Goal: Complete application form

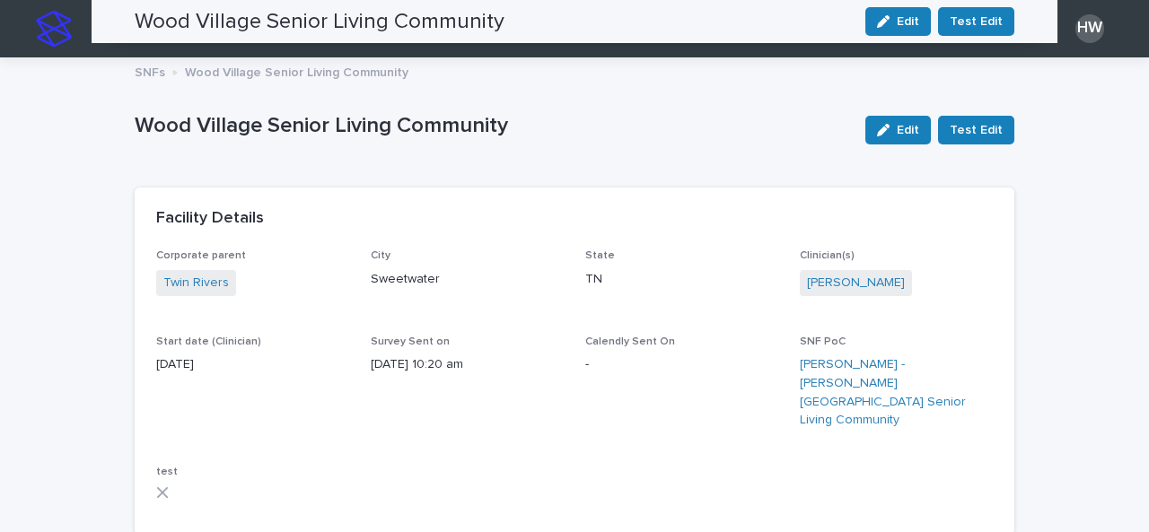
scroll to position [1849, 0]
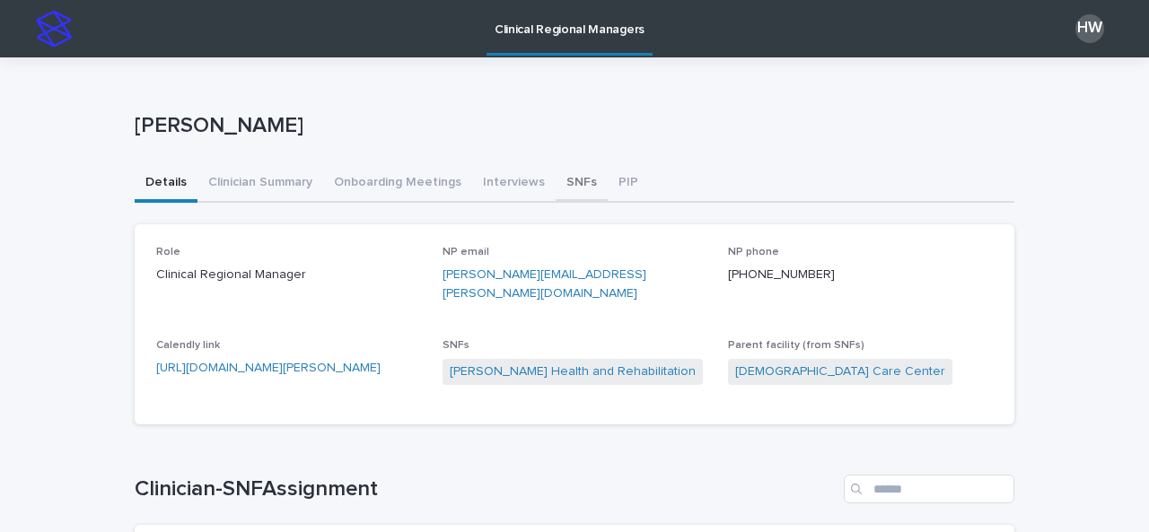
click at [556, 188] on button "SNFs" at bounding box center [582, 184] width 52 height 38
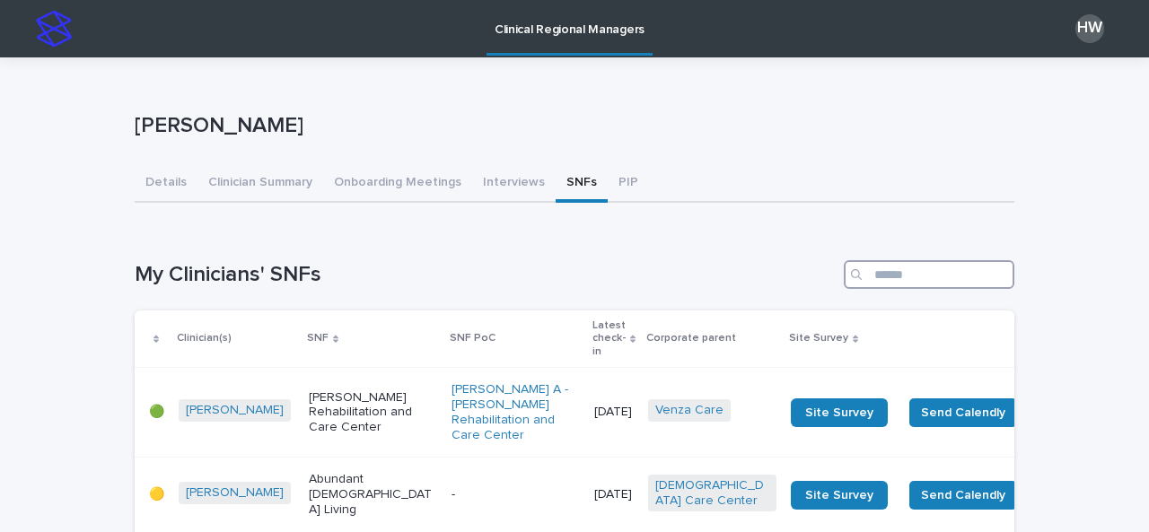
click at [887, 276] on input "Search" at bounding box center [929, 274] width 171 height 29
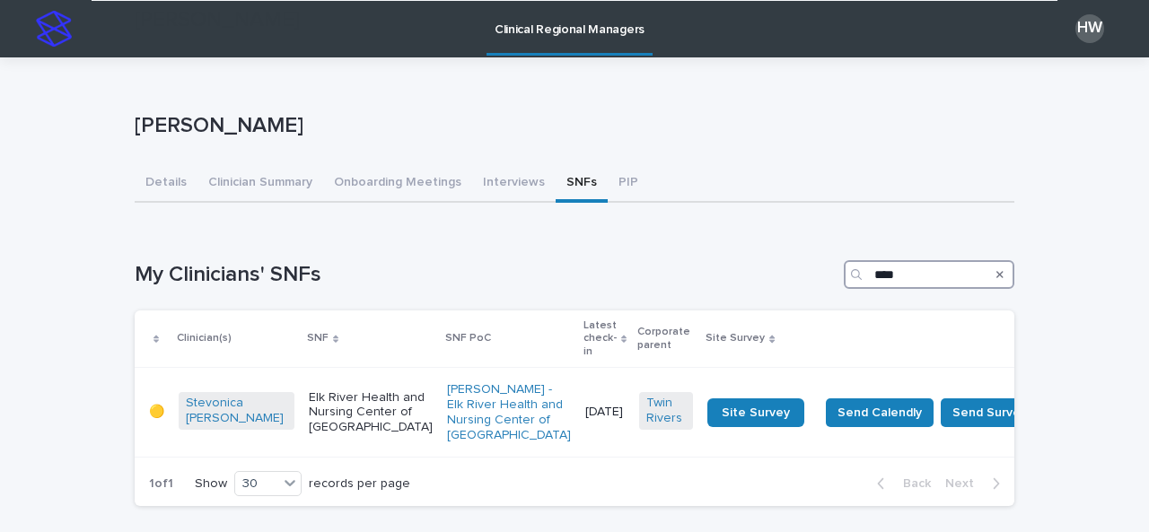
scroll to position [171, 0]
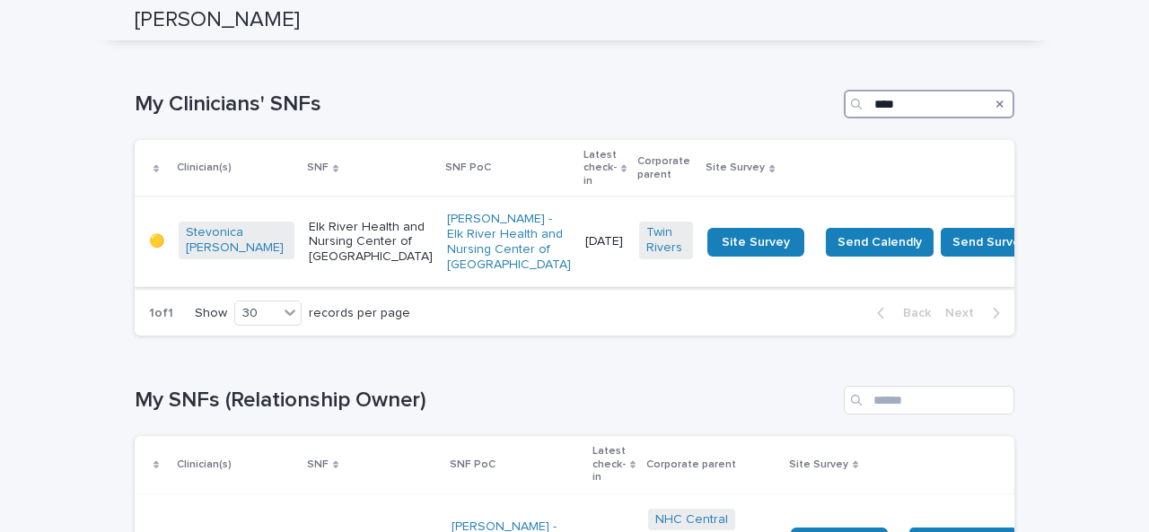
type input "****"
click at [356, 224] on p "Elk River Health and Nursing Center of [GEOGRAPHIC_DATA]" at bounding box center [371, 242] width 124 height 45
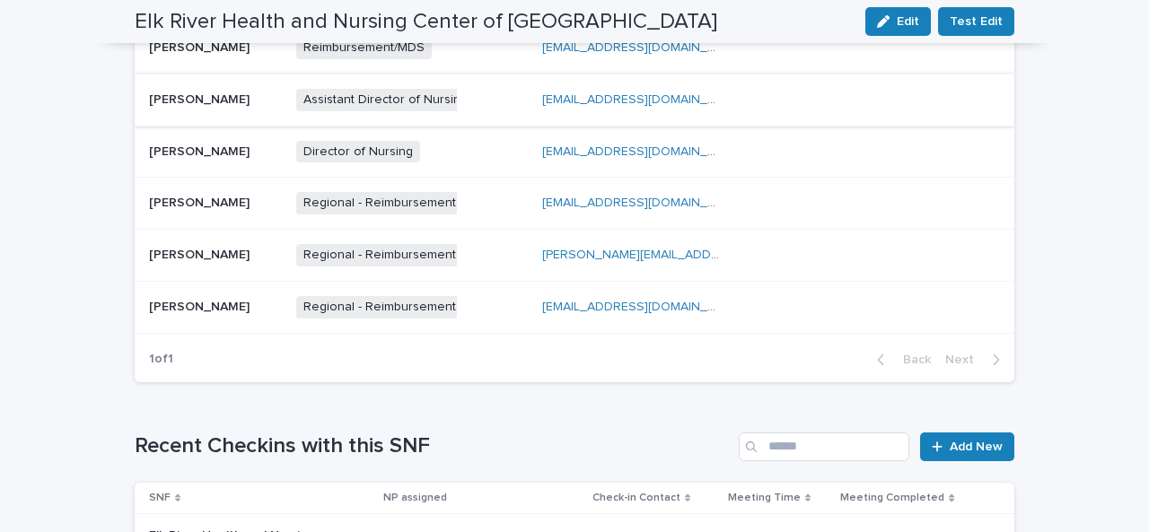
scroll to position [1034, 0]
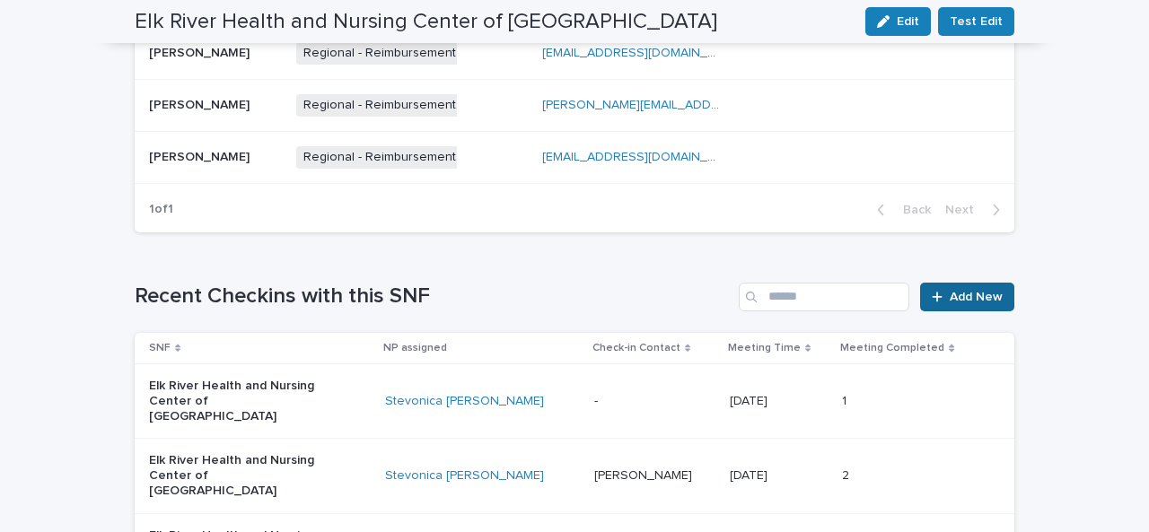
click at [950, 291] on span "Add New" at bounding box center [976, 297] width 53 height 13
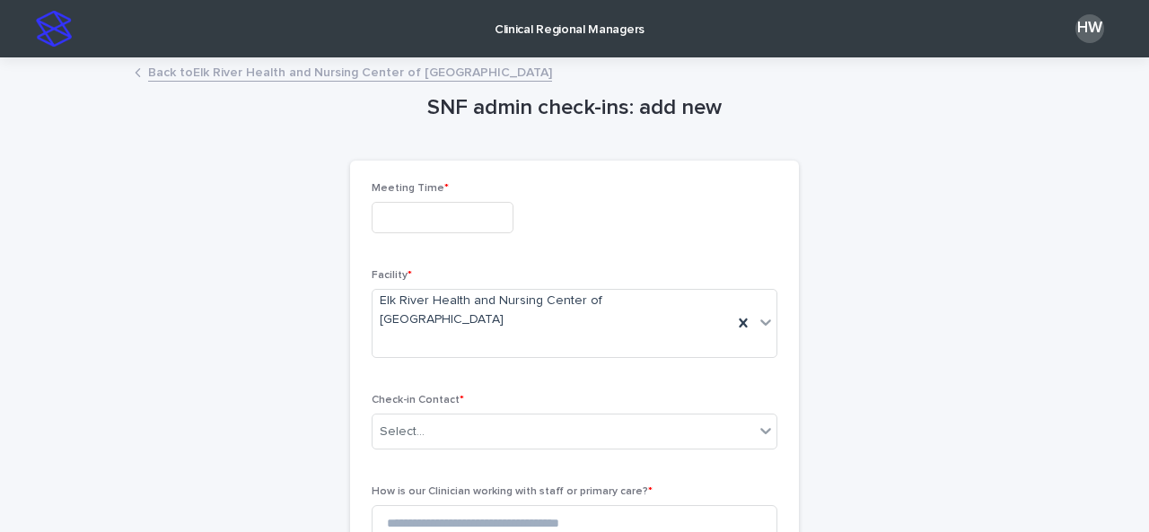
click at [441, 211] on input "text" at bounding box center [443, 217] width 142 height 31
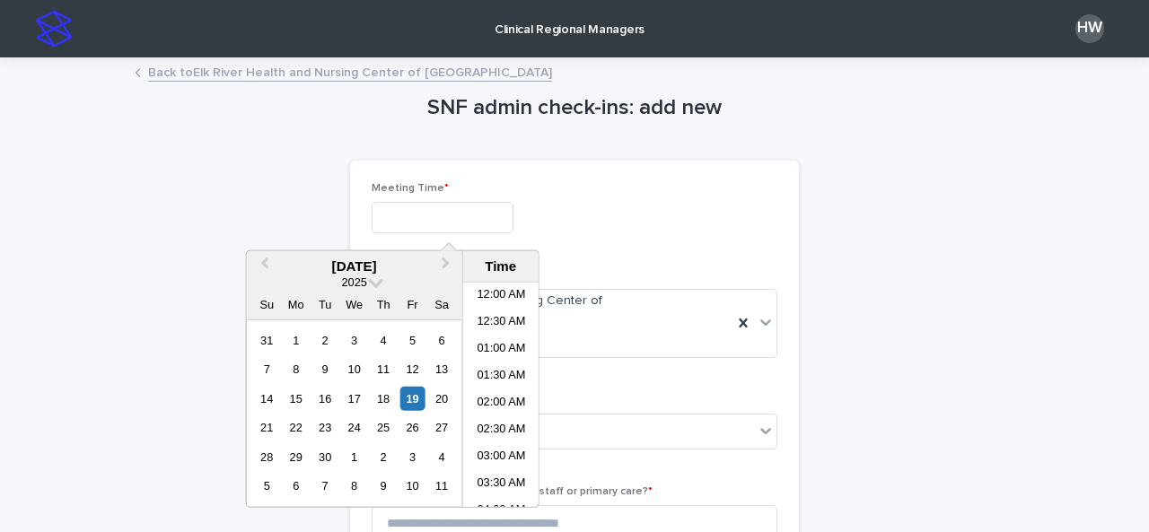
scroll to position [440, 0]
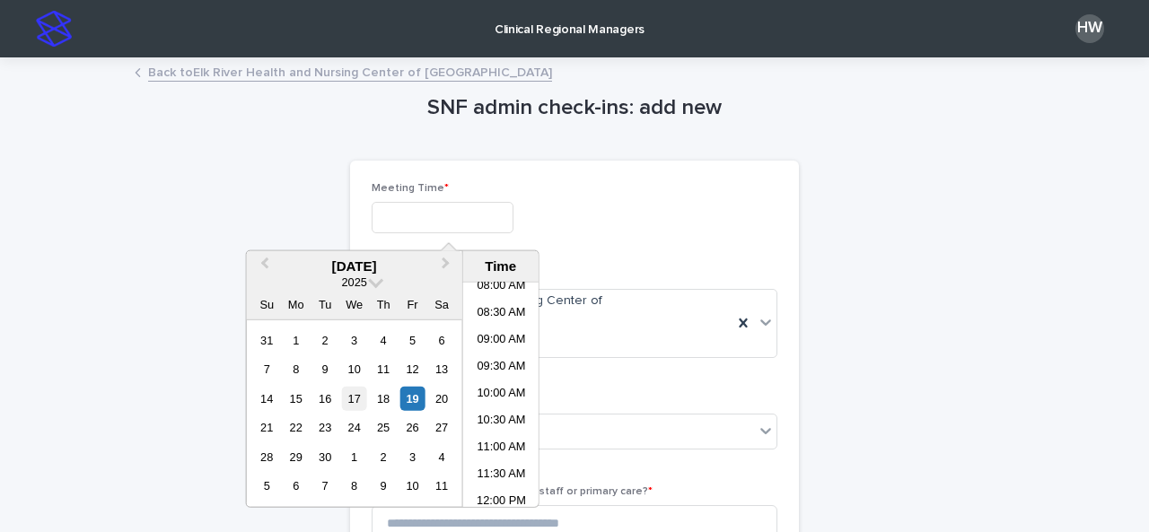
click at [352, 396] on div "17" at bounding box center [354, 399] width 24 height 24
click at [501, 385] on li "01:00 PM" at bounding box center [501, 396] width 76 height 27
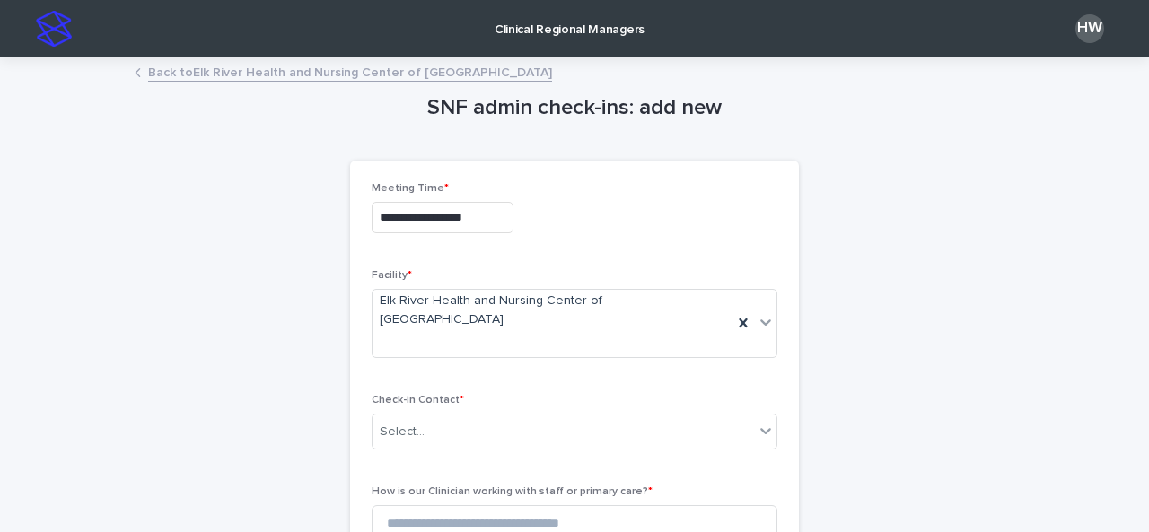
type input "**********"
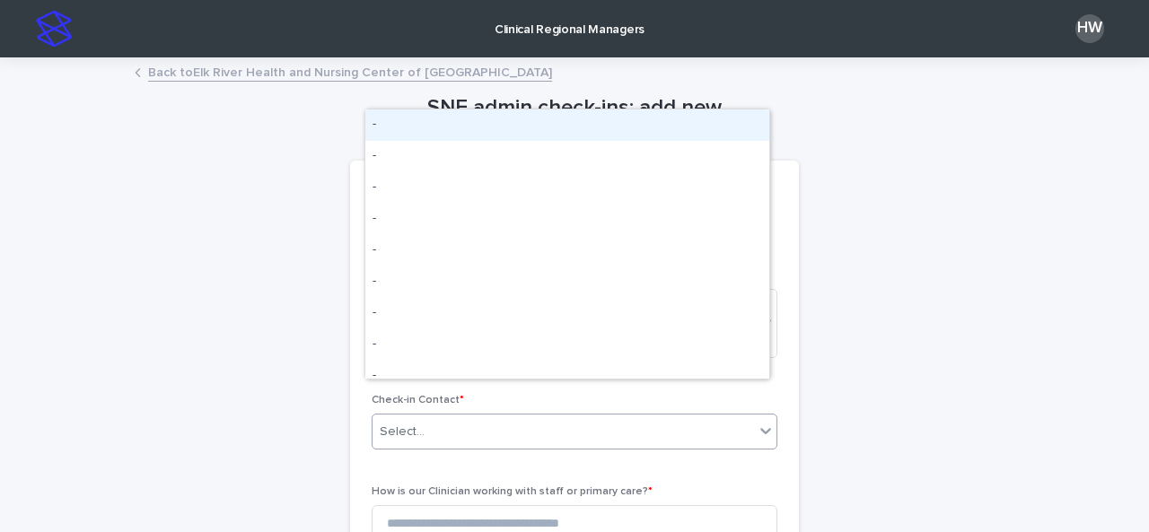
click at [501, 417] on div "Select..." at bounding box center [564, 432] width 382 height 30
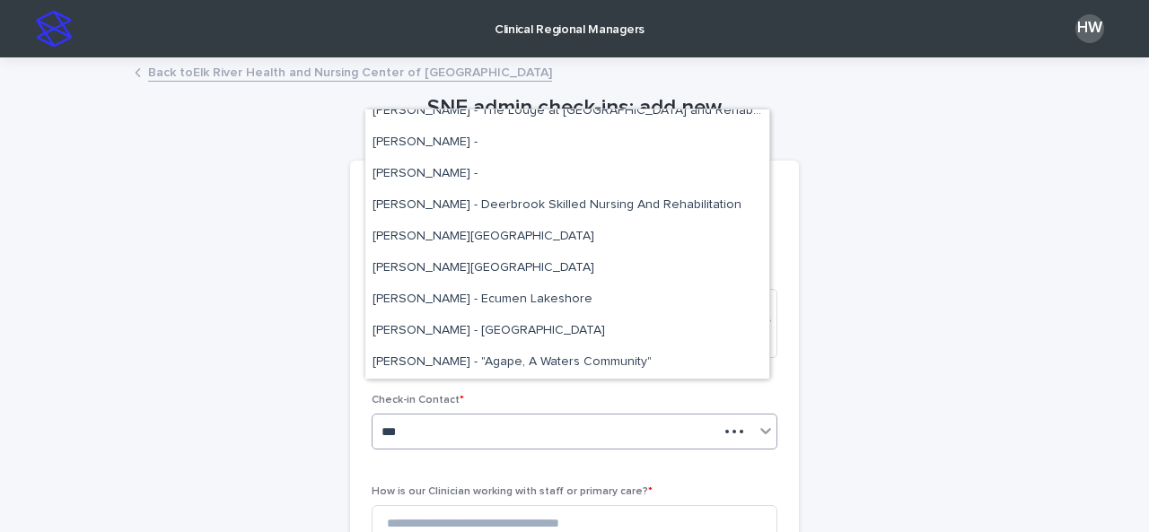
scroll to position [422, 0]
type input "****"
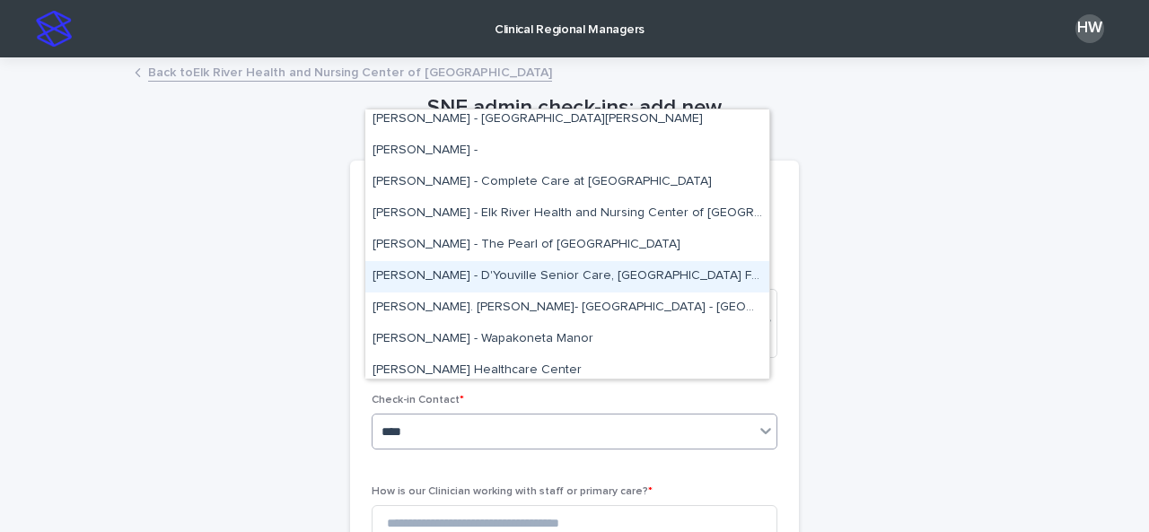
scroll to position [2520, 0]
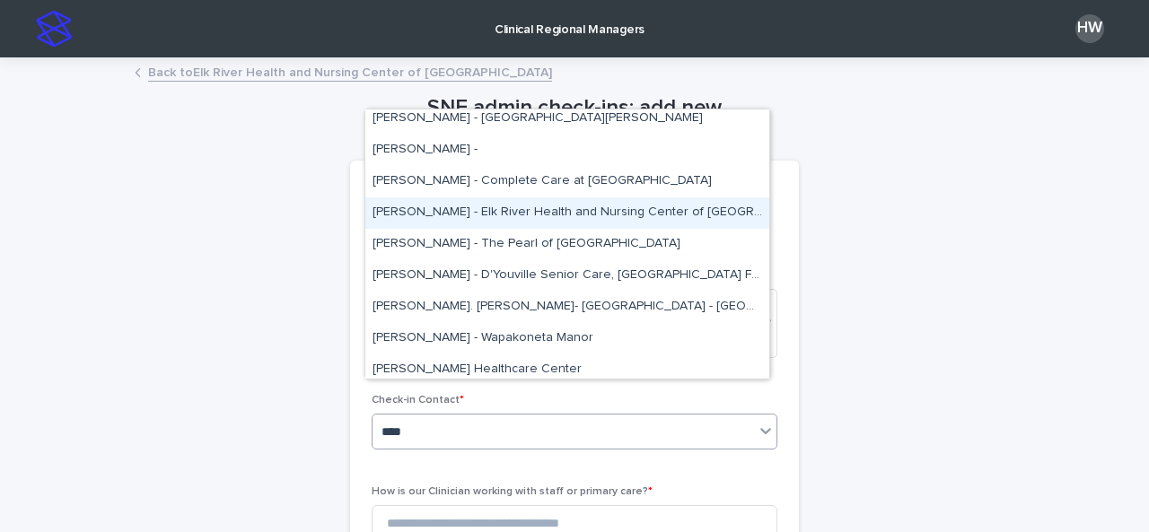
click at [426, 214] on div "[PERSON_NAME] - Elk River Health and Nursing Center of [GEOGRAPHIC_DATA]" at bounding box center [567, 213] width 404 height 31
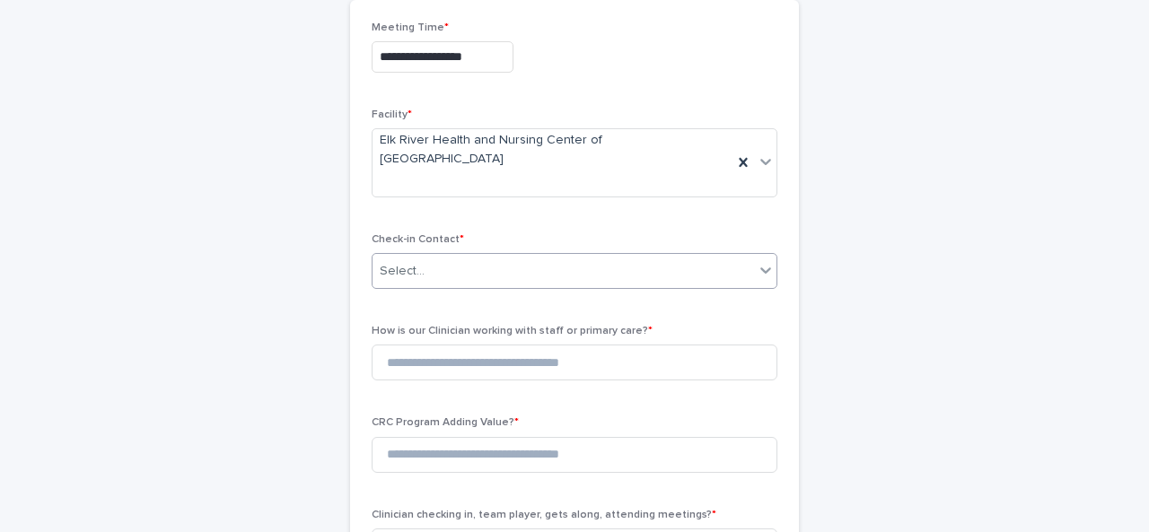
scroll to position [162, 0]
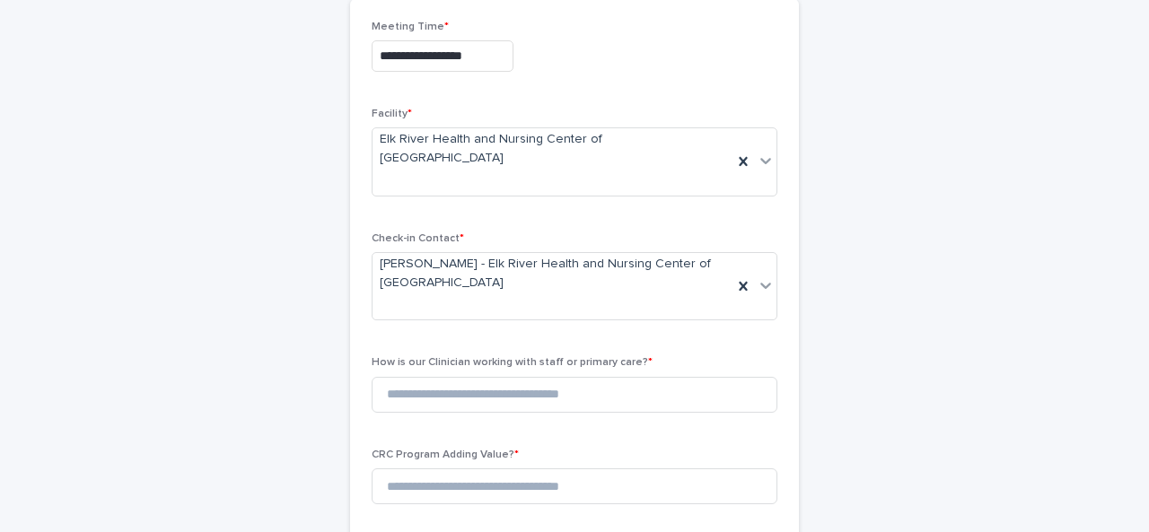
click at [581, 357] on span "How is our Clinician working with staff or primary care? *" at bounding box center [512, 362] width 281 height 11
click at [586, 377] on input at bounding box center [575, 395] width 406 height 36
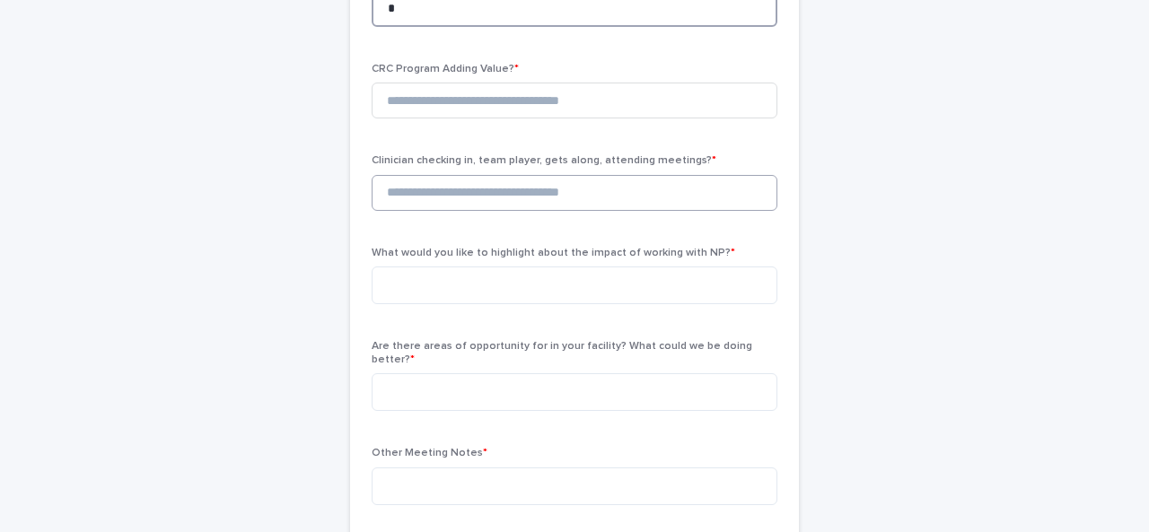
type input "*"
click at [492, 175] on input at bounding box center [575, 193] width 406 height 36
type input "*"
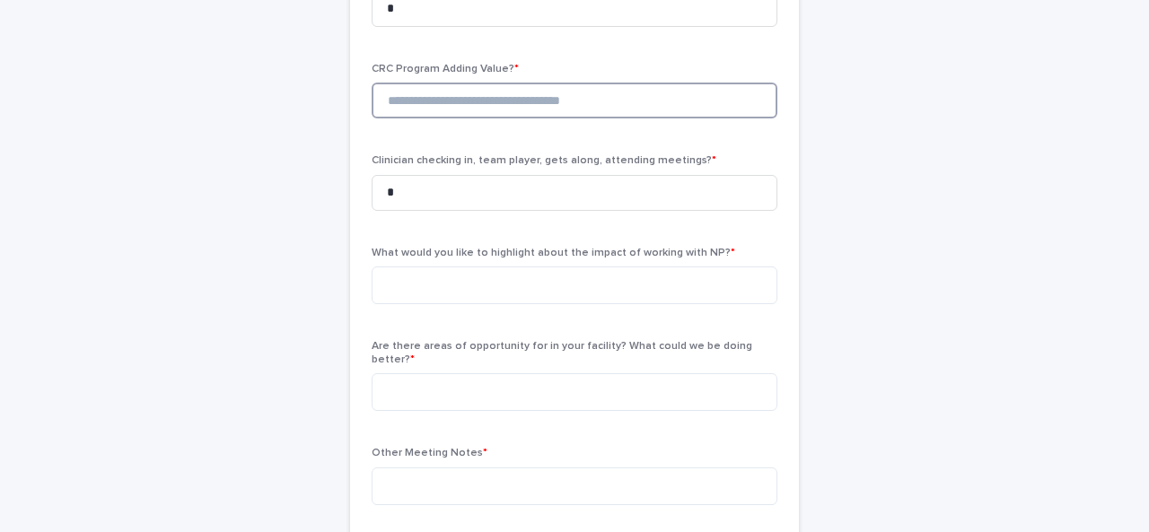
click at [465, 83] on input at bounding box center [575, 101] width 406 height 36
type input "*"
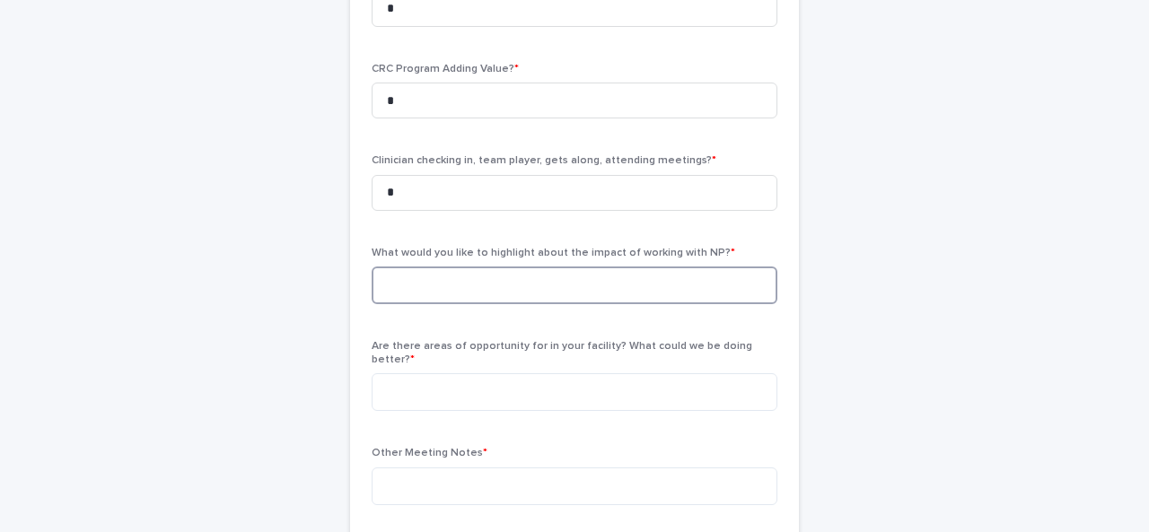
click at [470, 267] on textarea at bounding box center [575, 286] width 406 height 38
type textarea "**********"
type textarea "***"
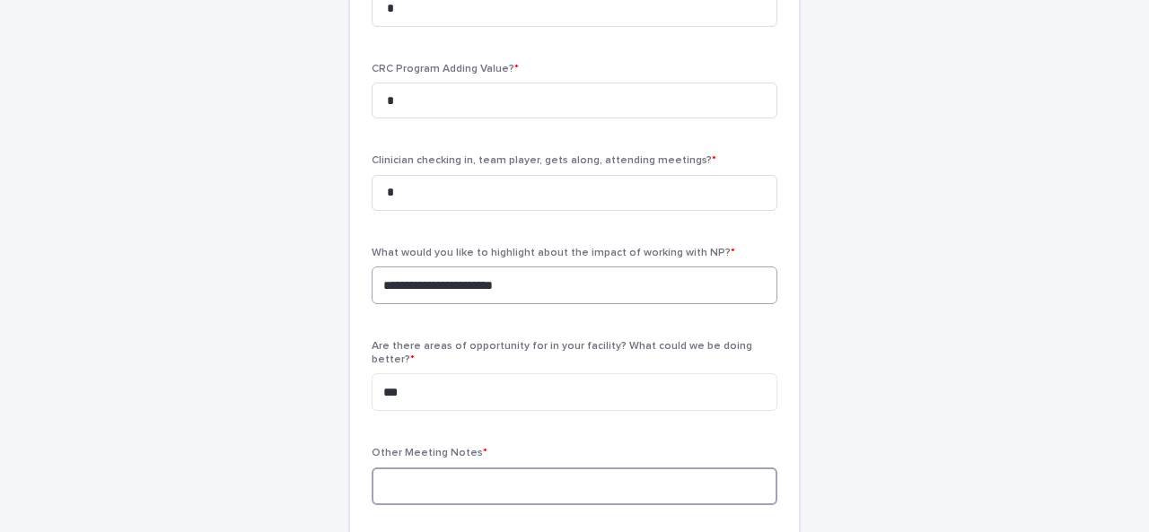
scroll to position [707, 0]
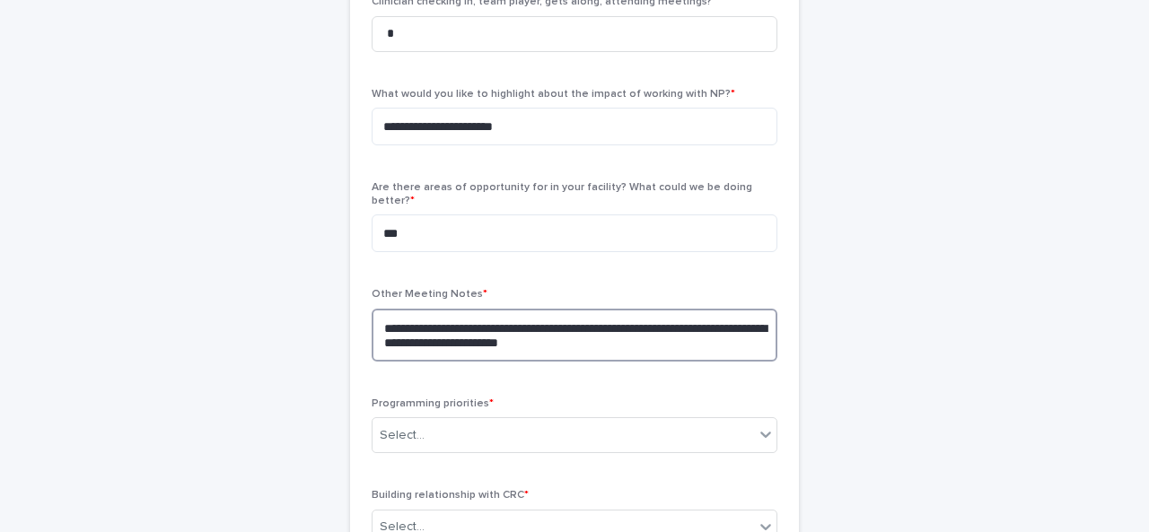
click at [515, 309] on textarea "**********" at bounding box center [575, 335] width 406 height 53
click at [748, 309] on textarea "**********" at bounding box center [575, 335] width 406 height 53
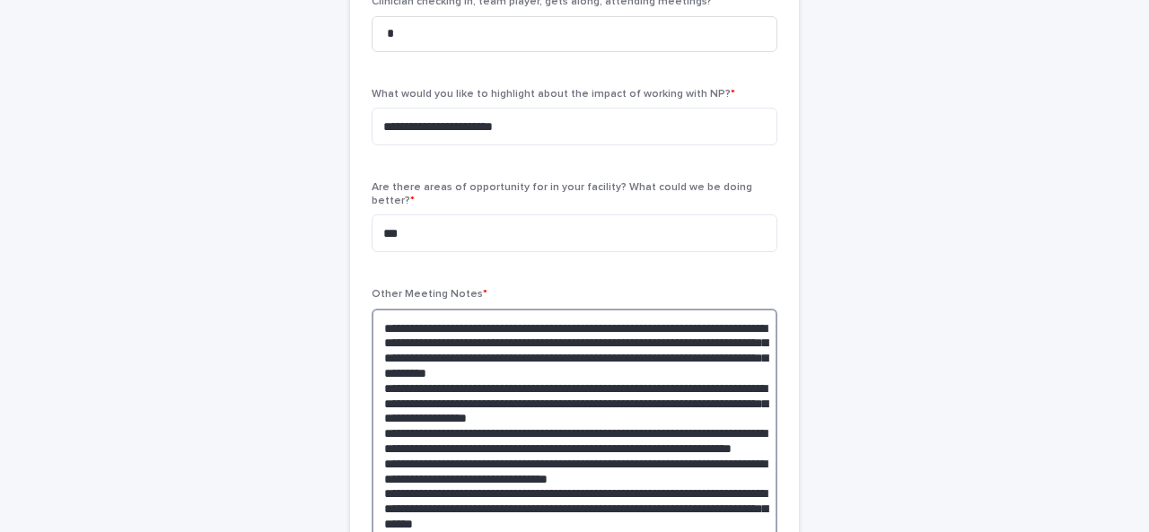
scroll to position [874, 0]
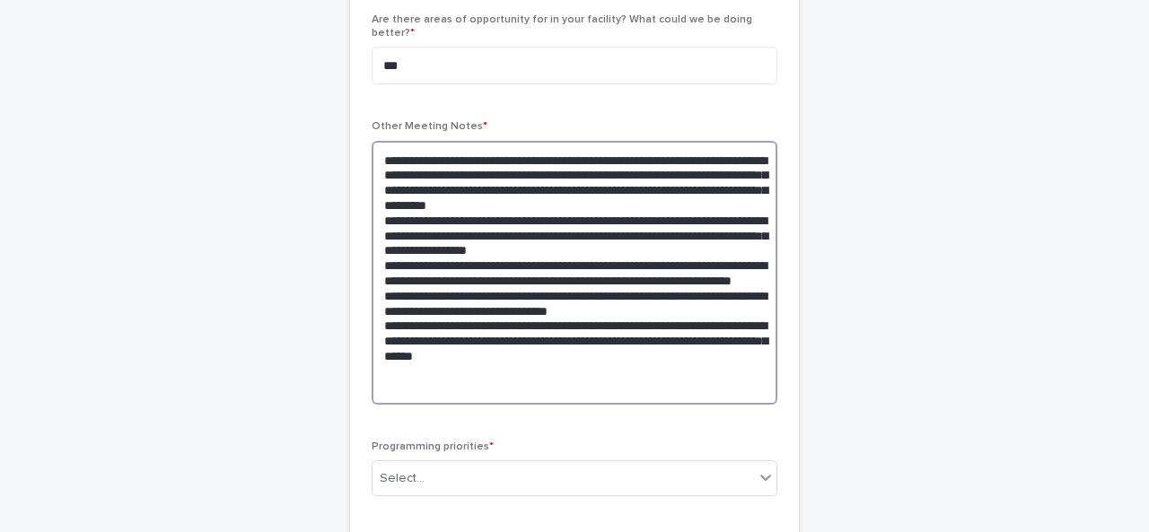
click at [645, 349] on textarea "**********" at bounding box center [575, 273] width 406 height 264
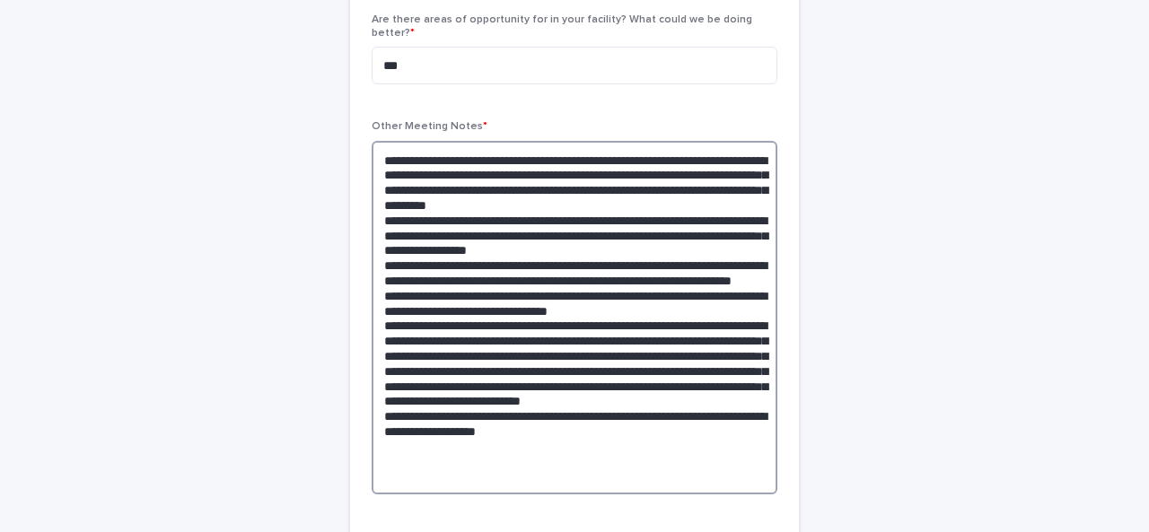
scroll to position [997, 0]
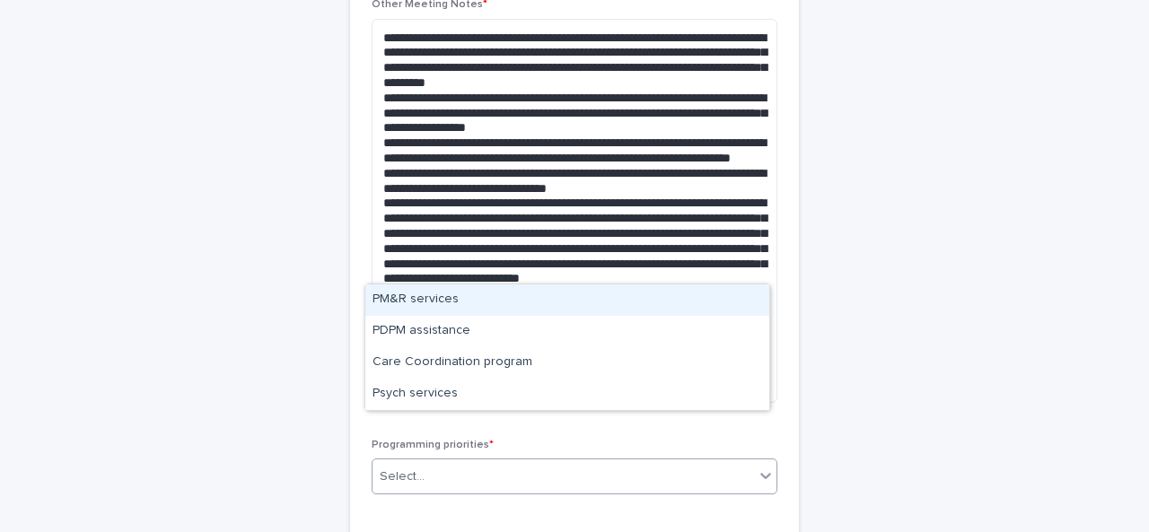
click at [514, 459] on div "Select..." at bounding box center [575, 477] width 406 height 36
click at [444, 306] on div "PM&R services" at bounding box center [567, 300] width 404 height 31
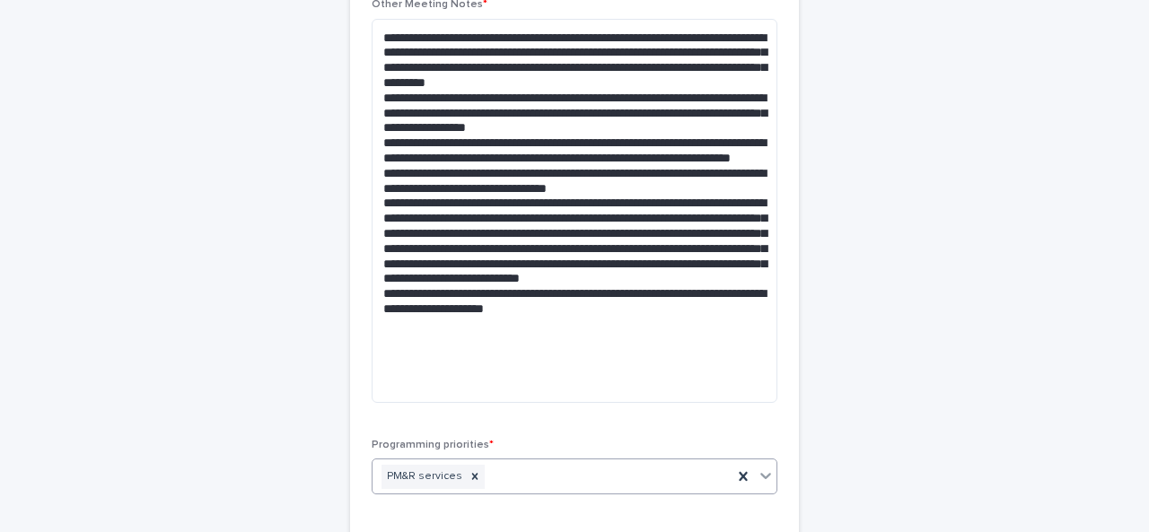
click at [520, 461] on div "PM&R services" at bounding box center [553, 476] width 360 height 31
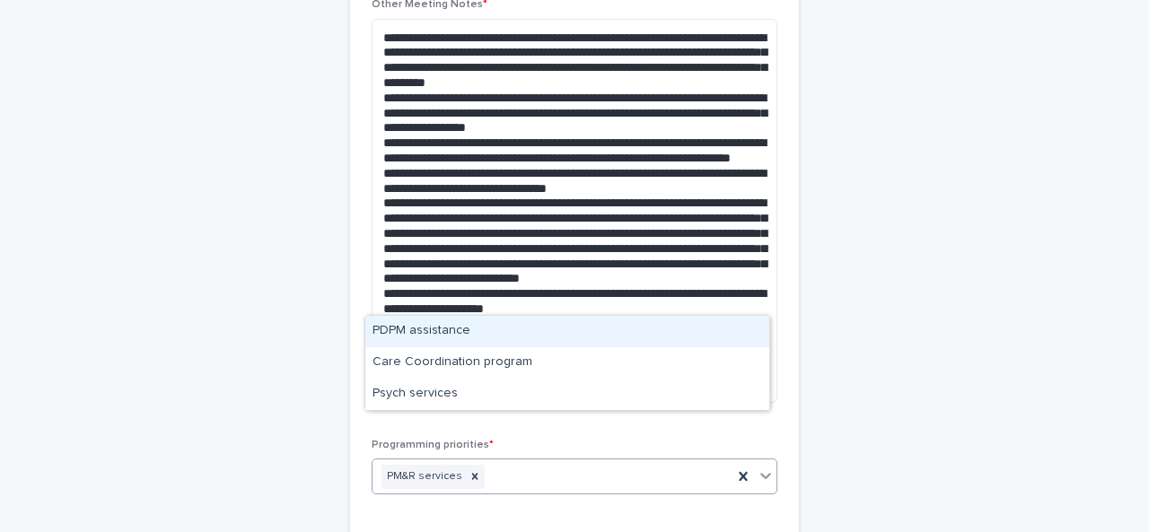
click at [445, 344] on div "PDPM assistance" at bounding box center [567, 331] width 404 height 31
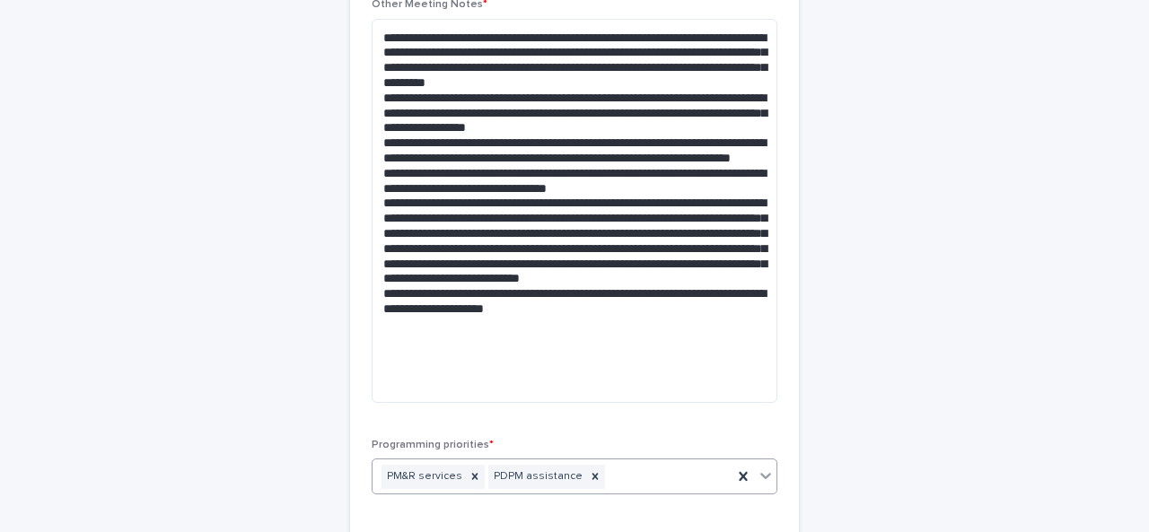
click at [636, 461] on div "PM&R services PDPM assistance" at bounding box center [553, 476] width 360 height 31
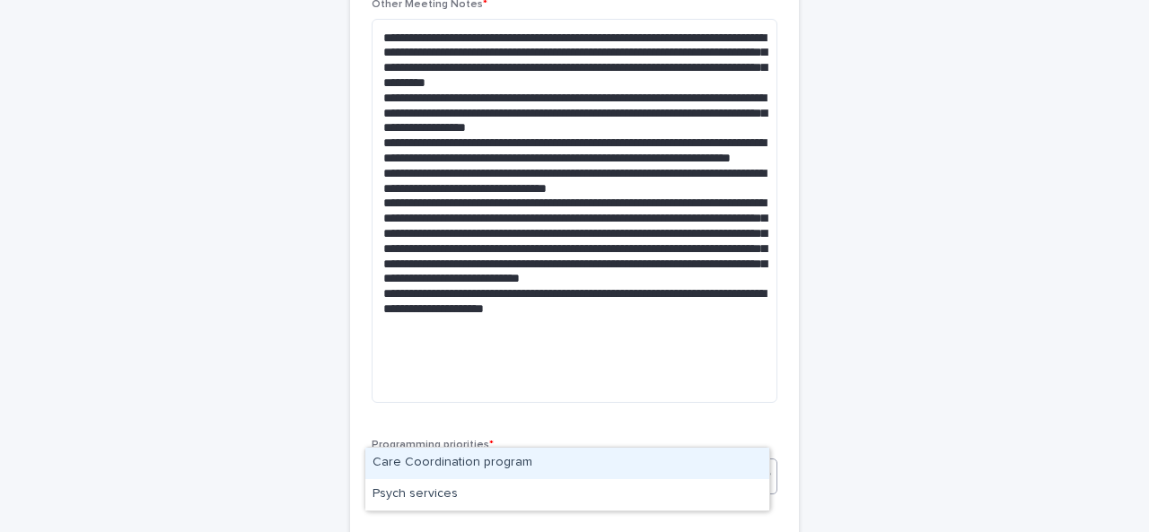
click at [452, 467] on div "Care Coordination program" at bounding box center [567, 463] width 404 height 31
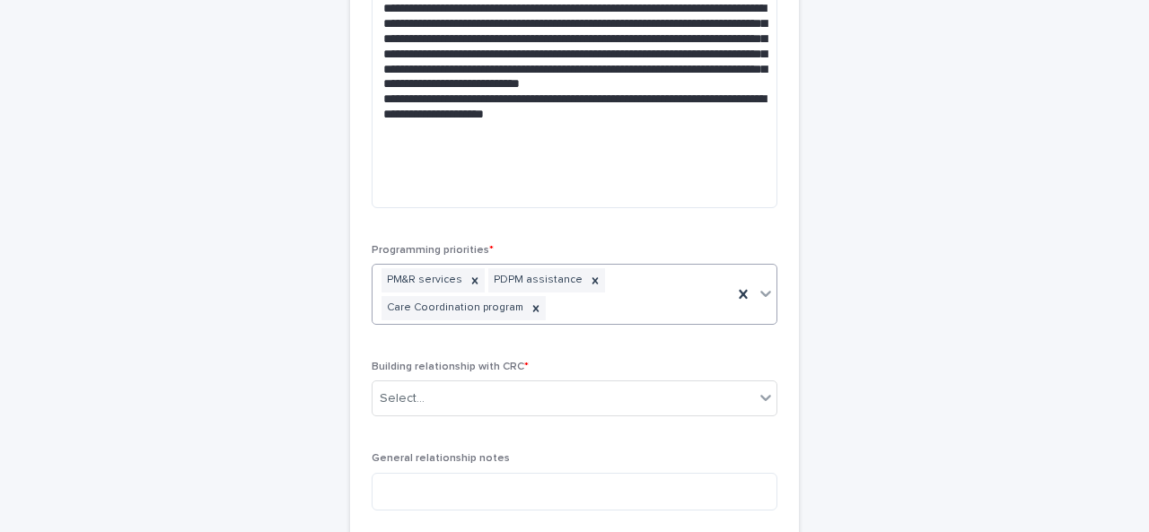
scroll to position [1194, 0]
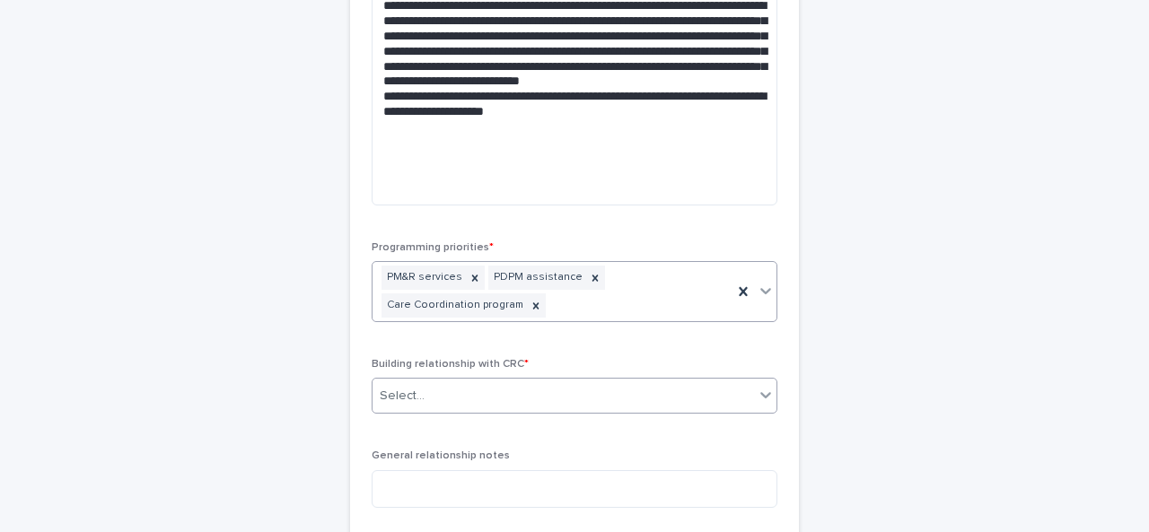
click at [478, 382] on div "Select..." at bounding box center [564, 397] width 382 height 30
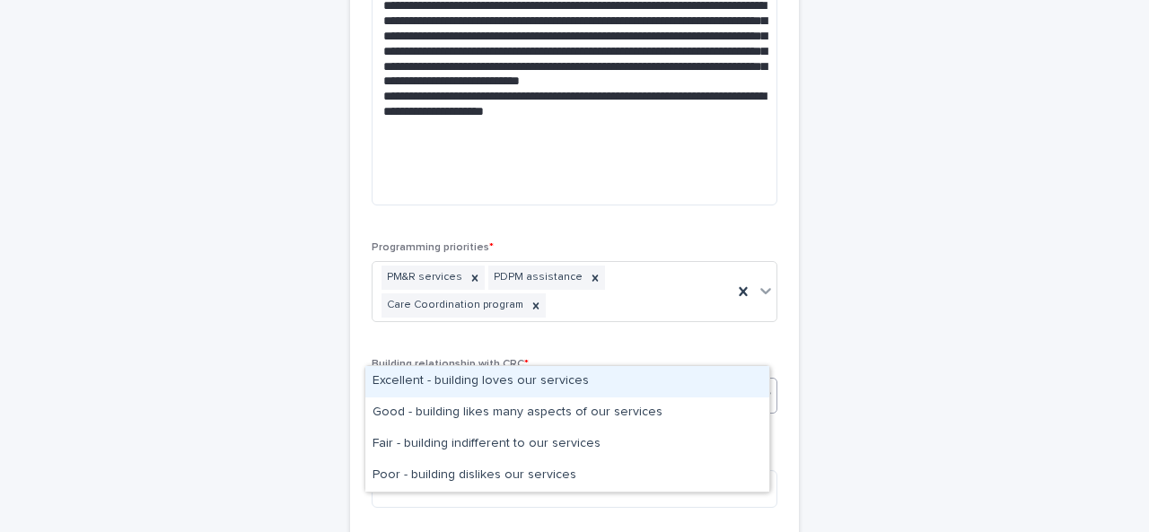
click at [451, 380] on div "Excellent - building loves our services" at bounding box center [567, 381] width 404 height 31
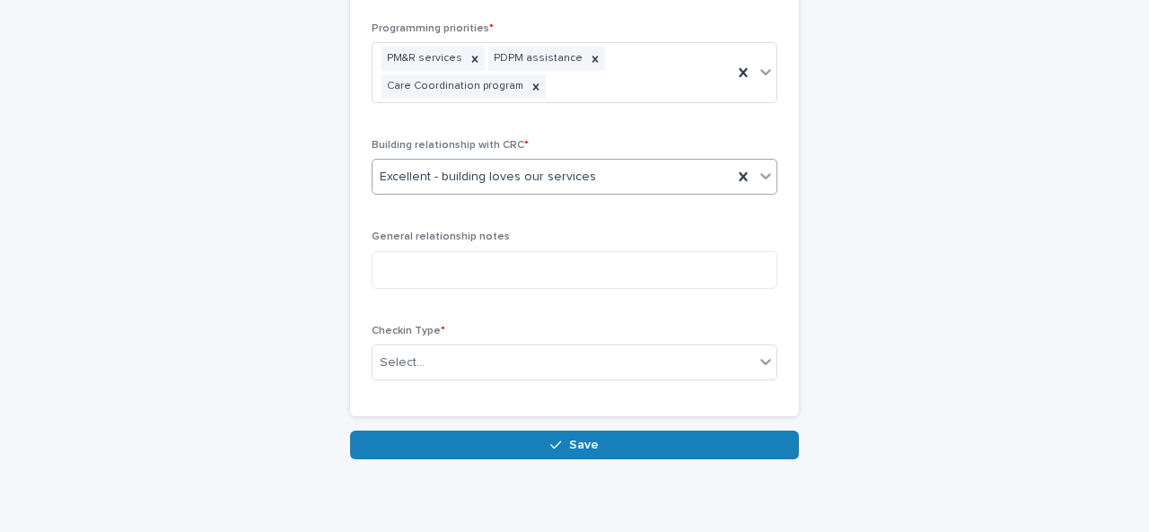
scroll to position [1417, 0]
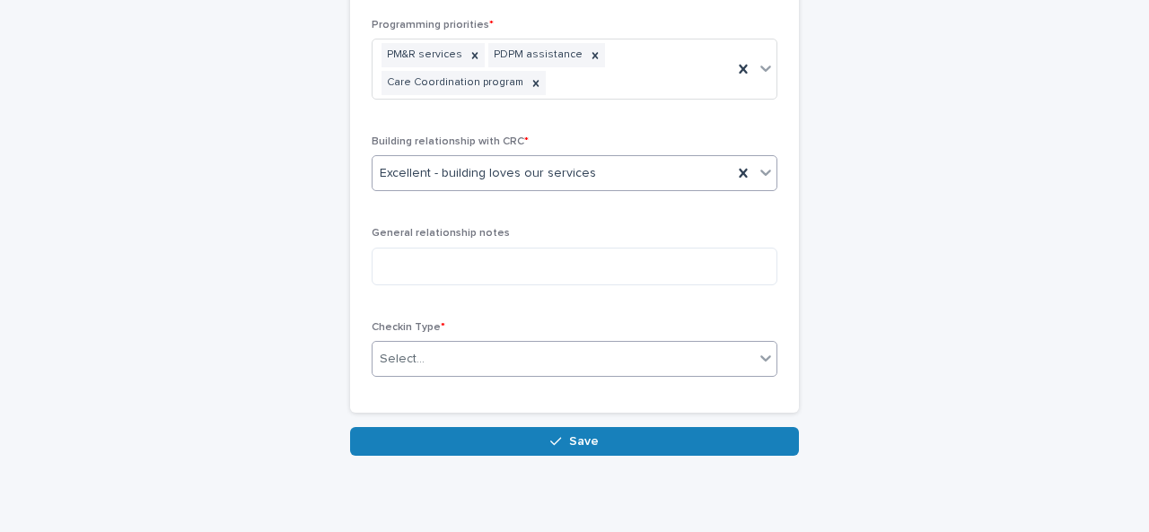
click at [433, 345] on div "Select..." at bounding box center [564, 360] width 382 height 30
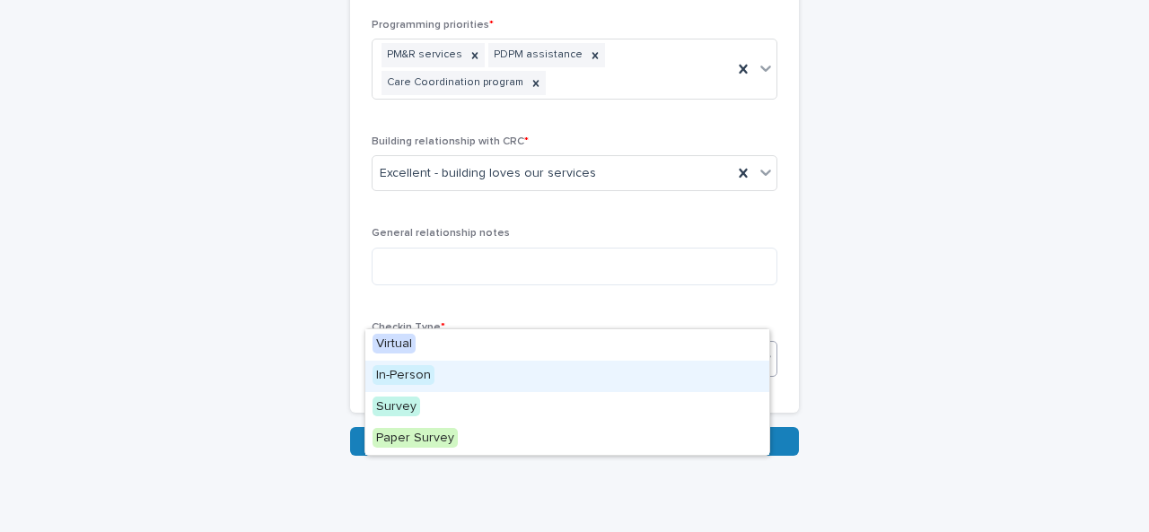
click at [430, 366] on span "In-Person" at bounding box center [404, 375] width 62 height 20
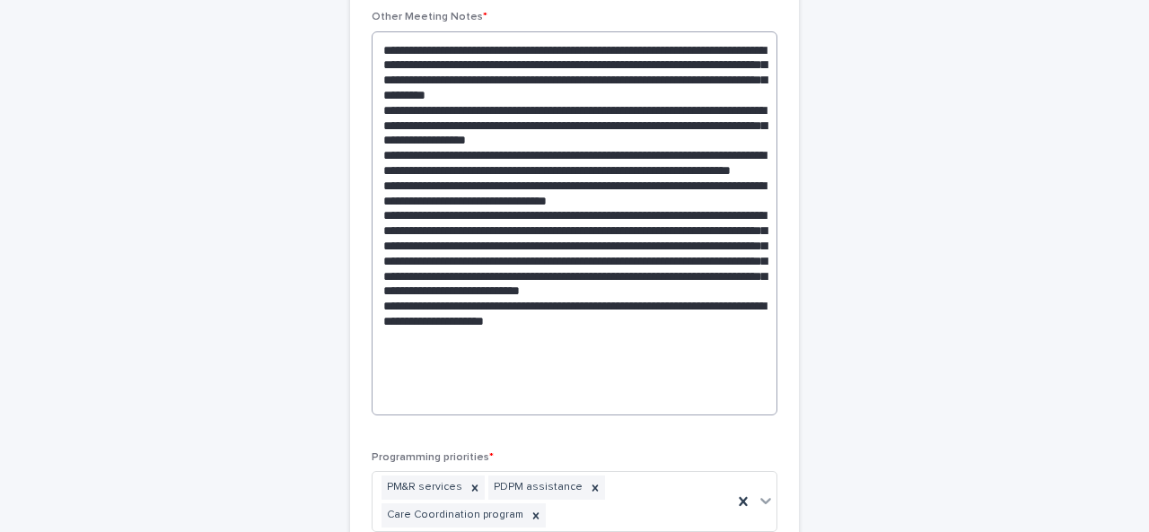
scroll to position [986, 0]
click at [630, 319] on textarea at bounding box center [575, 222] width 406 height 384
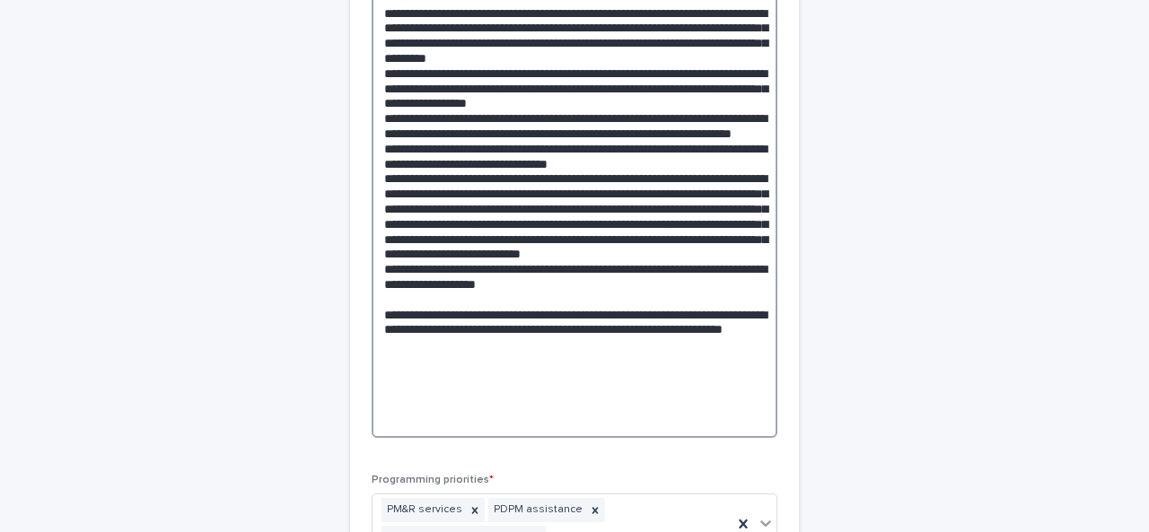
scroll to position [928, 0]
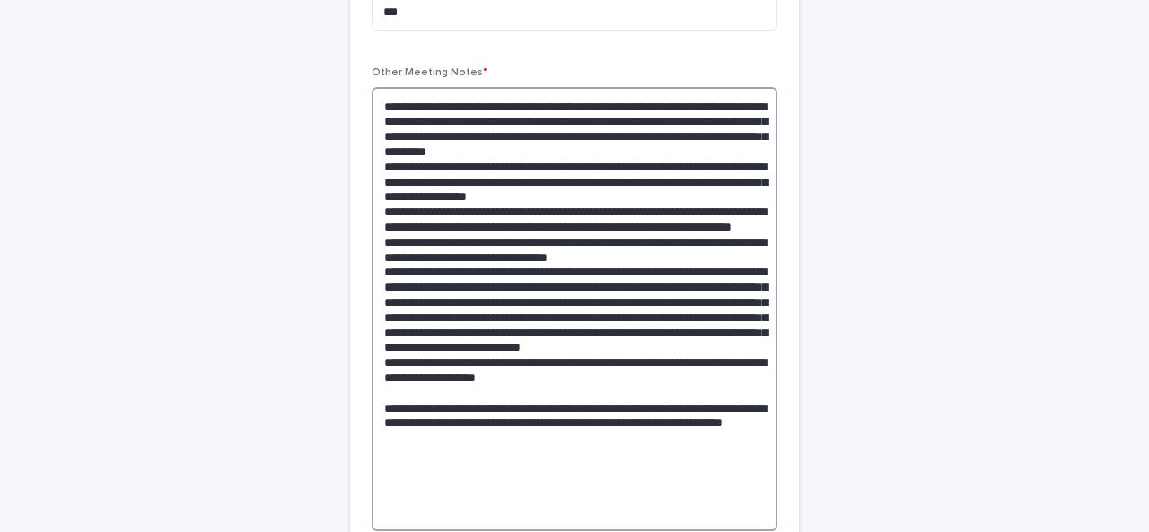
click at [646, 216] on textarea at bounding box center [575, 309] width 406 height 444
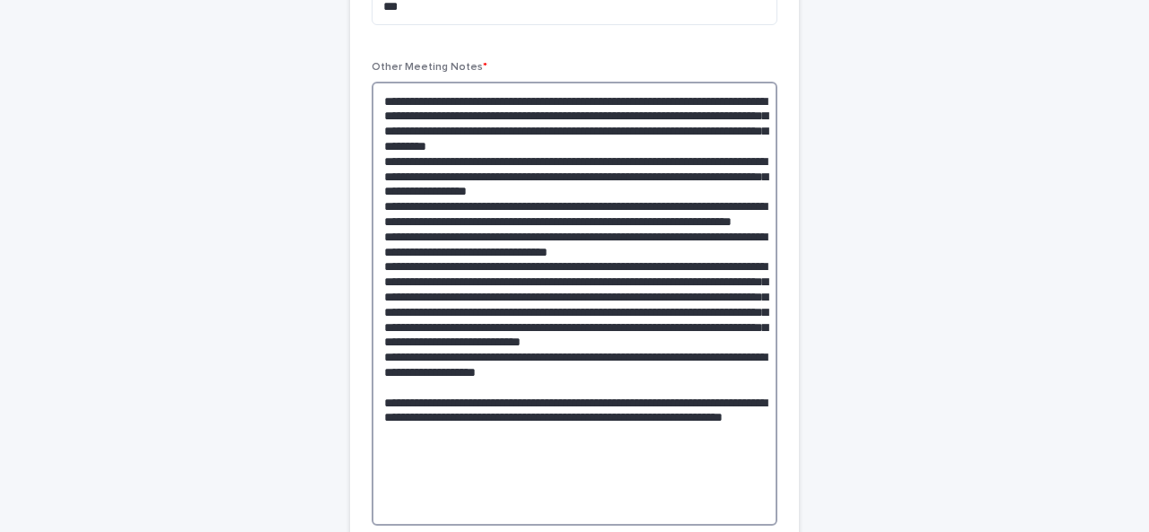
click at [569, 432] on textarea at bounding box center [575, 304] width 406 height 444
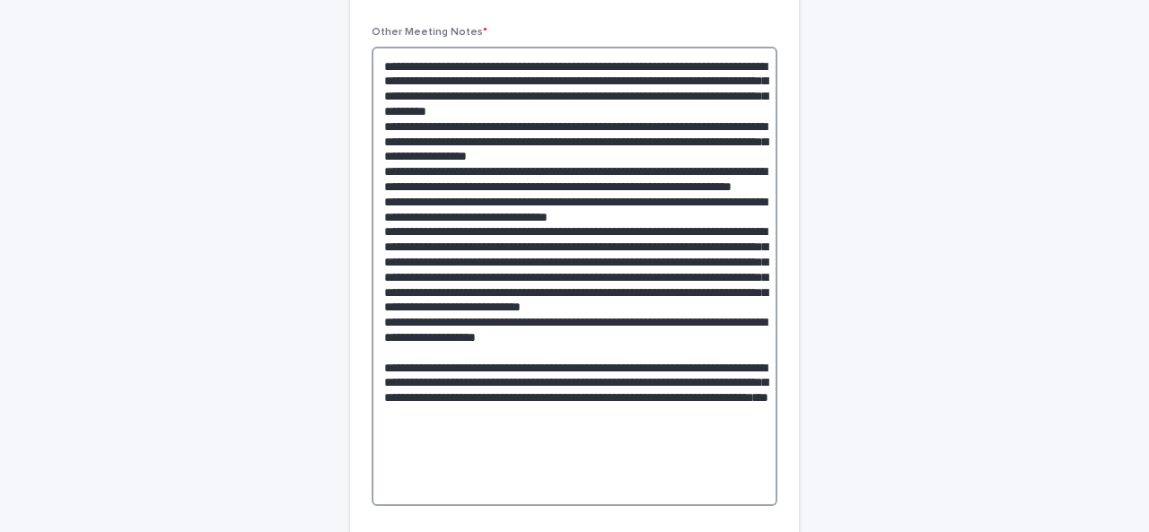
scroll to position [970, 0]
click at [567, 429] on textarea at bounding box center [575, 276] width 406 height 460
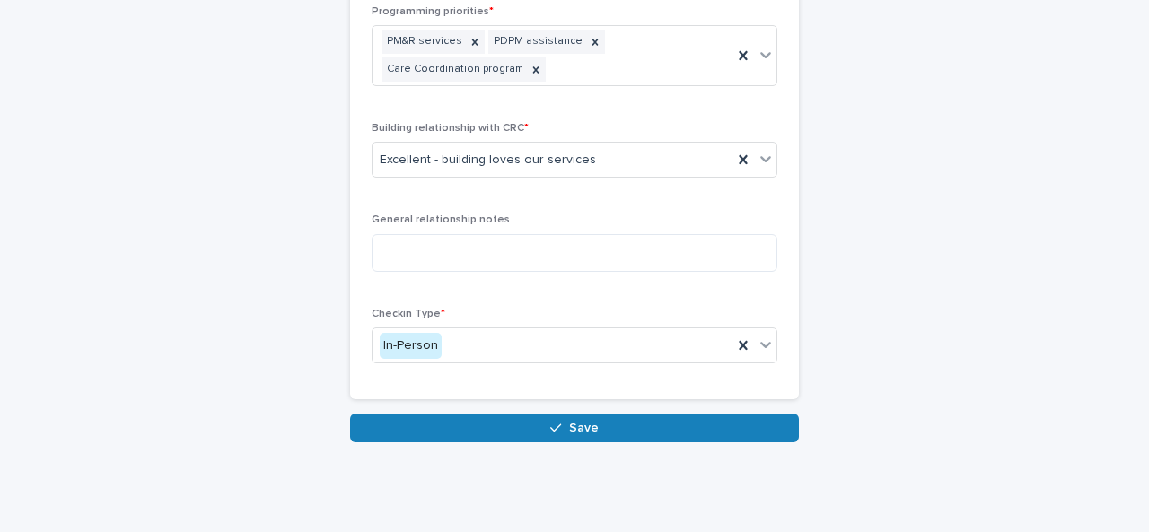
scroll to position [1491, 0]
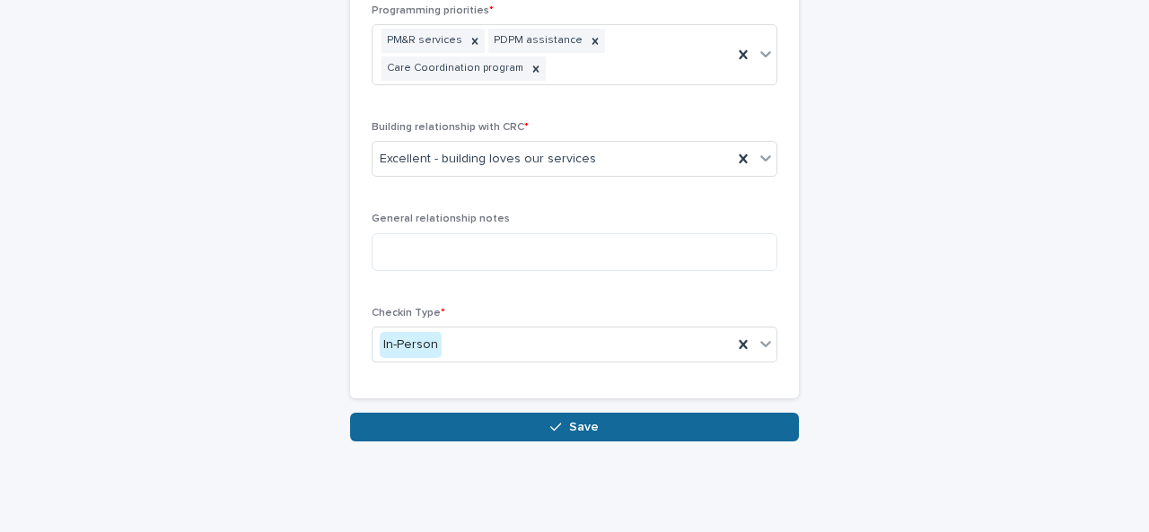
type textarea "**********"
click at [569, 421] on span "Save" at bounding box center [584, 427] width 30 height 13
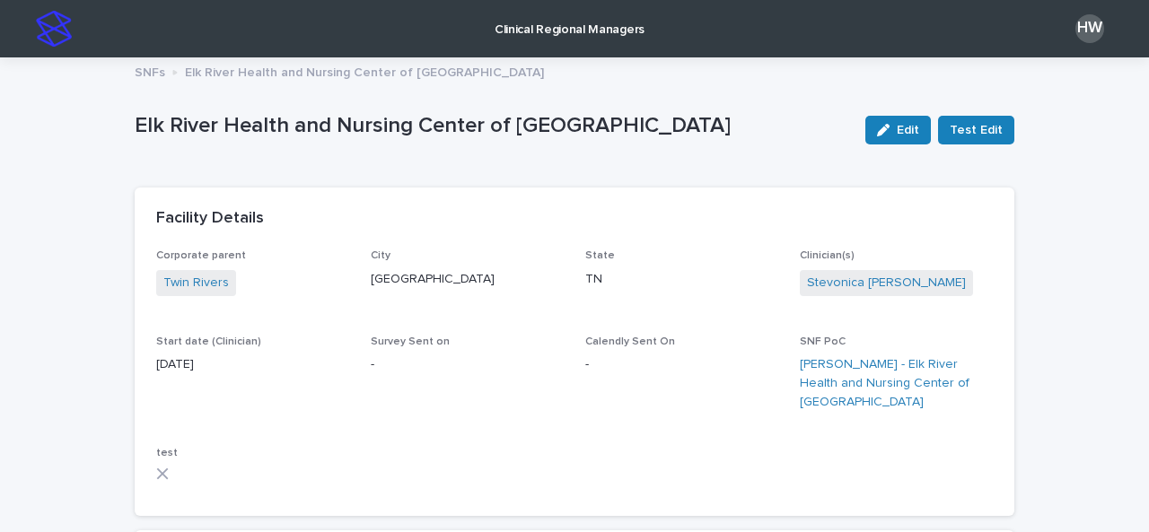
click at [549, 35] on p "Clinical Regional Managers" at bounding box center [570, 19] width 150 height 38
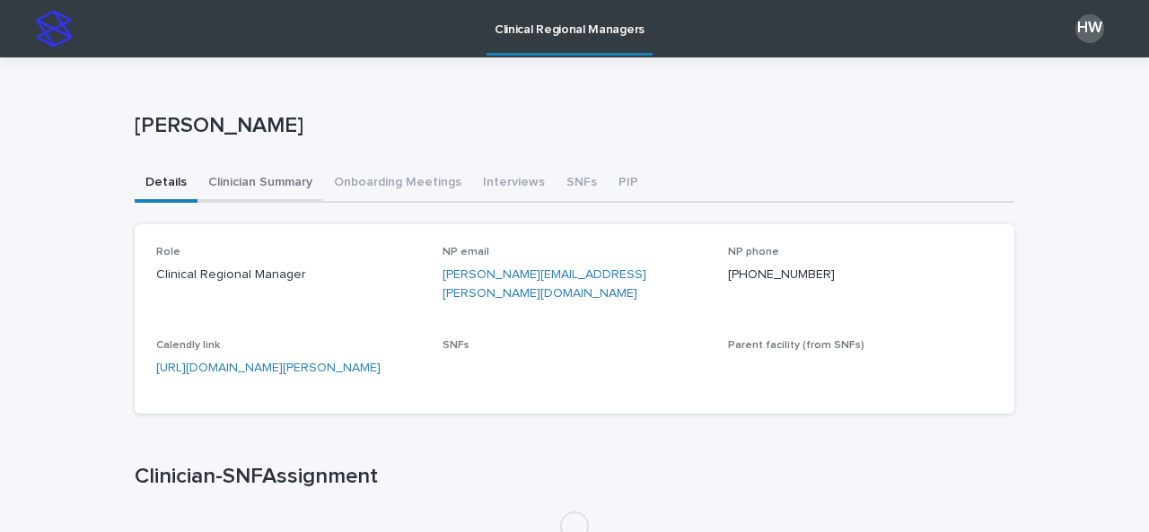
click at [271, 175] on button "Clinician Summary" at bounding box center [261, 184] width 126 height 38
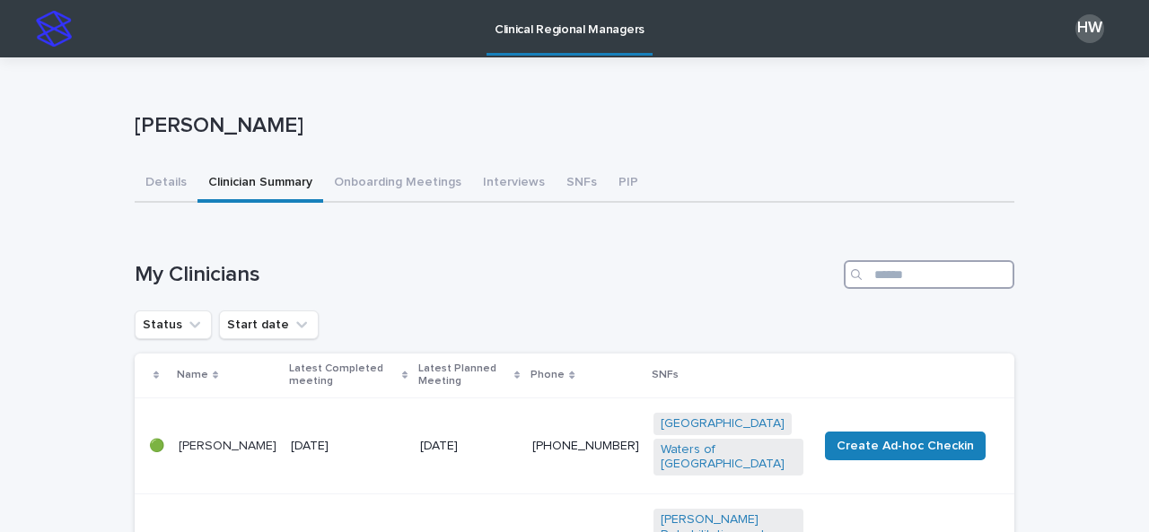
click at [901, 271] on input "Search" at bounding box center [929, 274] width 171 height 29
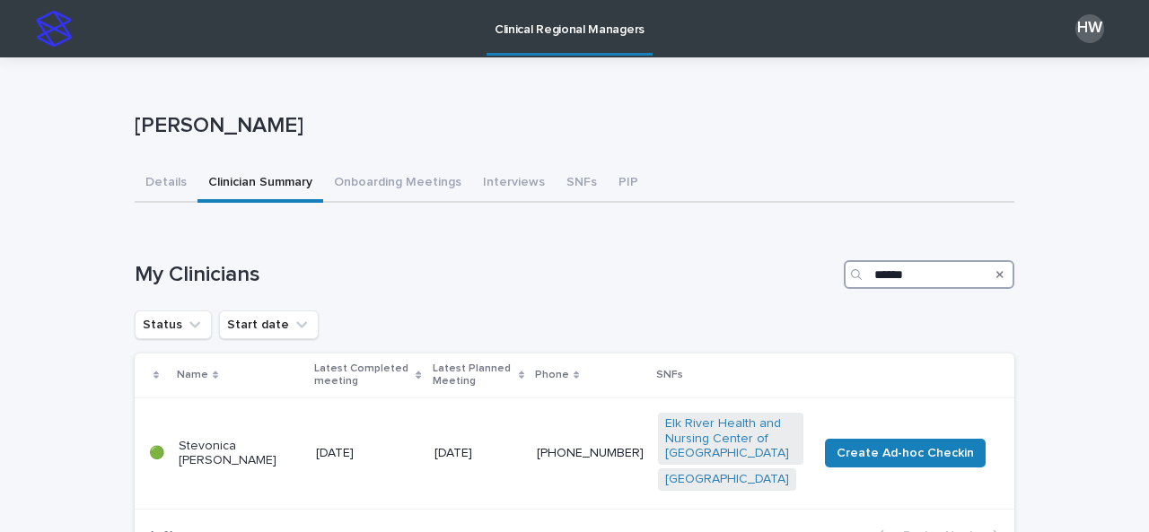
type input "******"
click at [997, 274] on icon "Search" at bounding box center [1000, 274] width 7 height 11
